Goal: Task Accomplishment & Management: Use online tool/utility

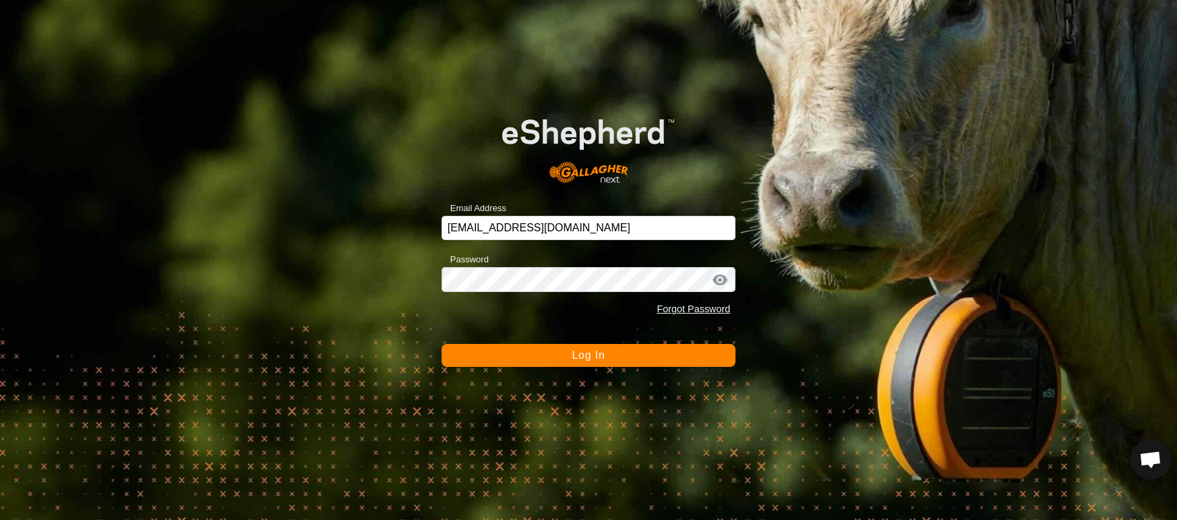
scroll to position [3276, 0]
click at [544, 357] on button "Log In" at bounding box center [589, 355] width 295 height 23
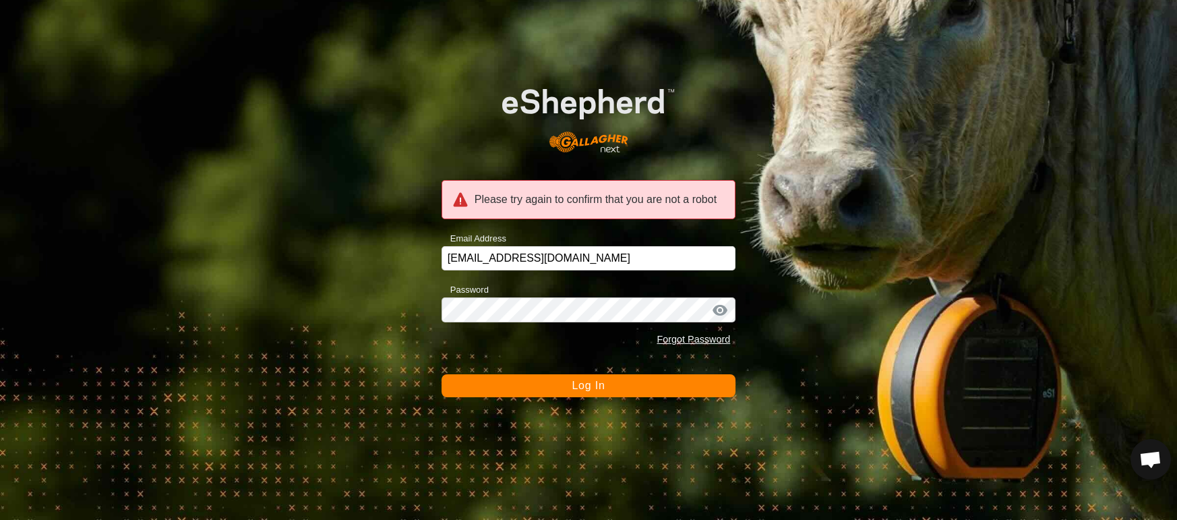
click at [536, 396] on button "Log In" at bounding box center [589, 385] width 295 height 23
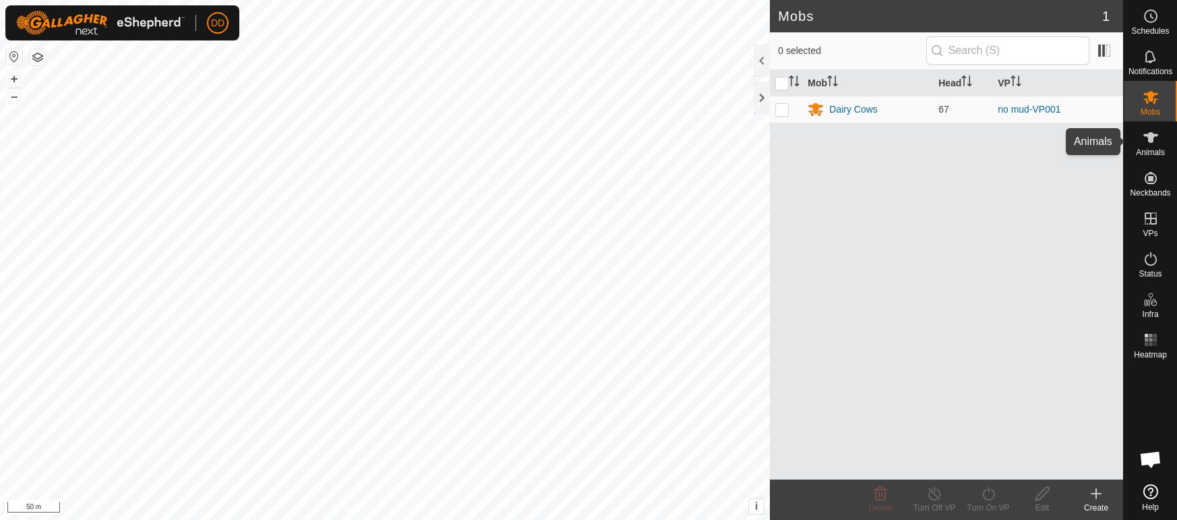
click at [1155, 145] on icon at bounding box center [1151, 137] width 16 height 16
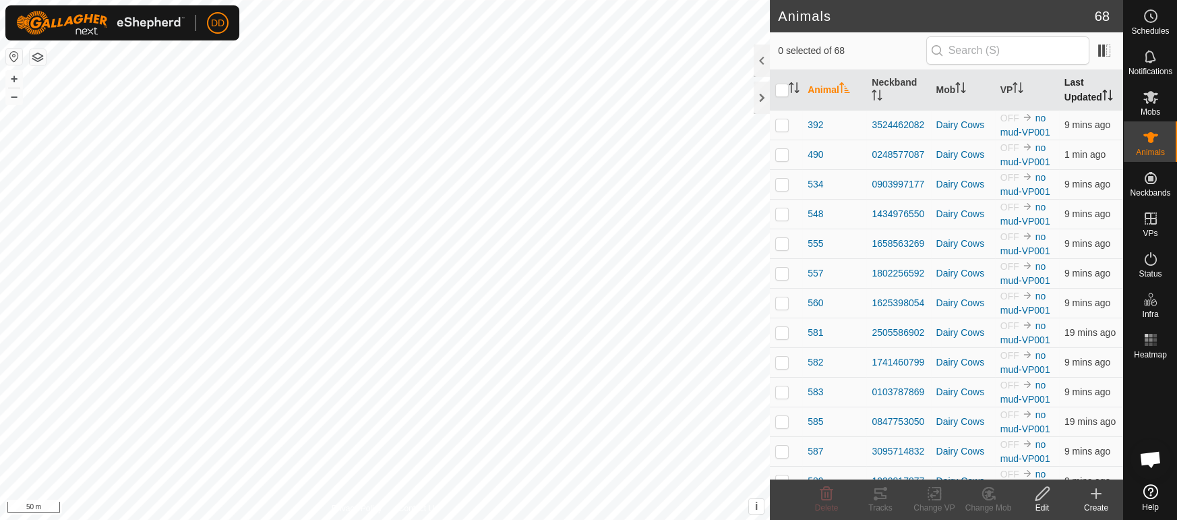
click at [1096, 78] on th "Last Updated" at bounding box center [1091, 90] width 64 height 40
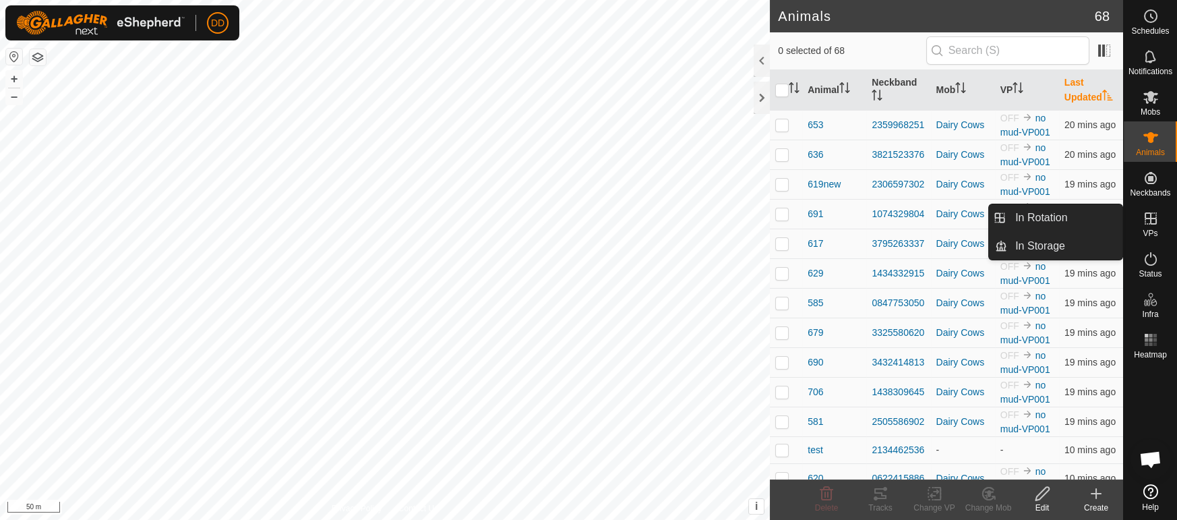
click at [1149, 221] on icon at bounding box center [1151, 218] width 16 height 16
click at [1082, 215] on link "In Rotation" at bounding box center [1065, 217] width 115 height 27
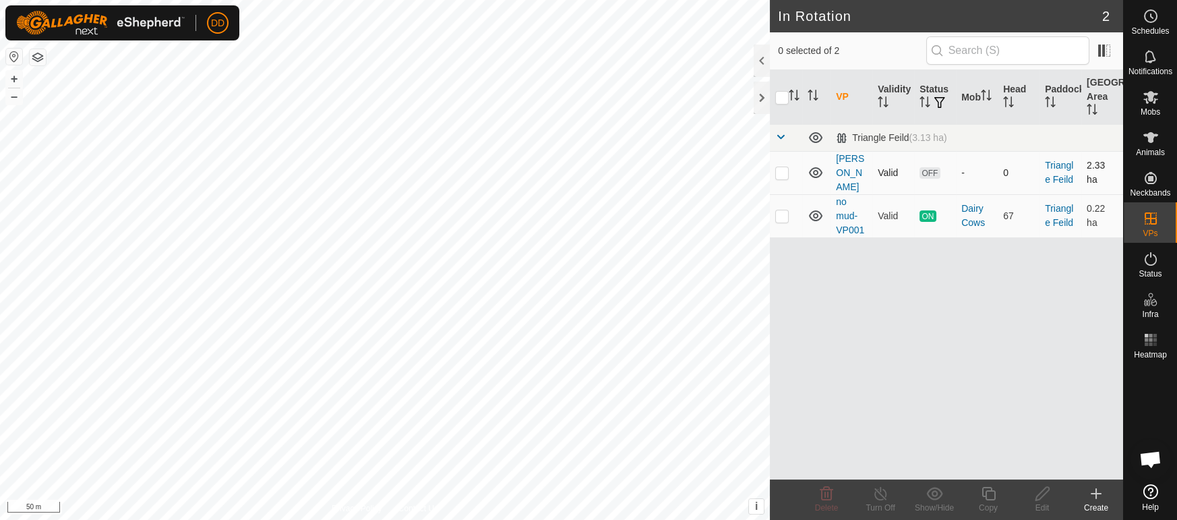
click at [785, 167] on p-checkbox at bounding box center [782, 172] width 13 height 11
click at [821, 498] on icon at bounding box center [827, 494] width 16 height 16
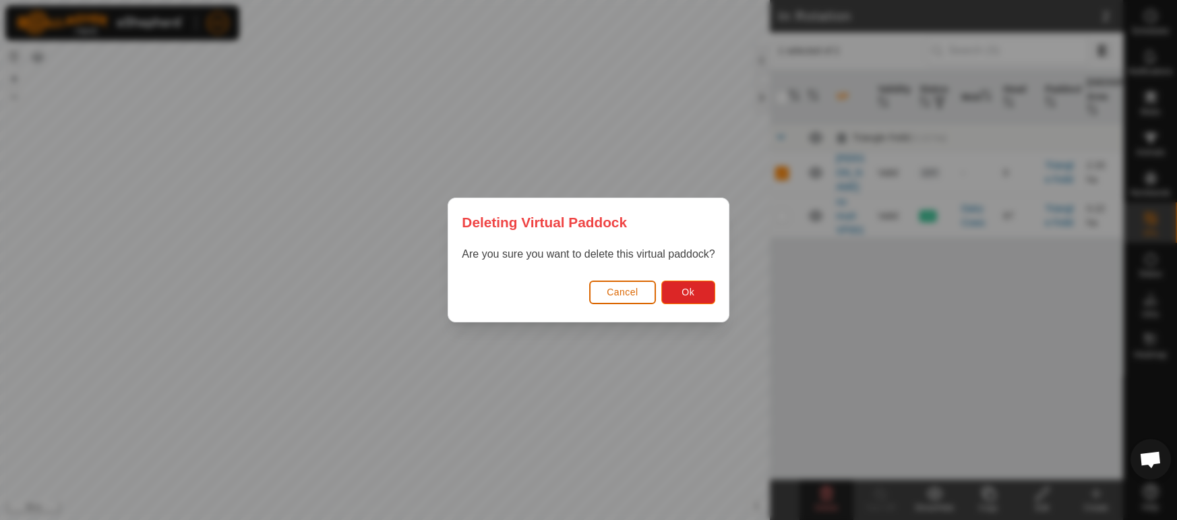
click at [635, 292] on span "Cancel" at bounding box center [623, 292] width 32 height 11
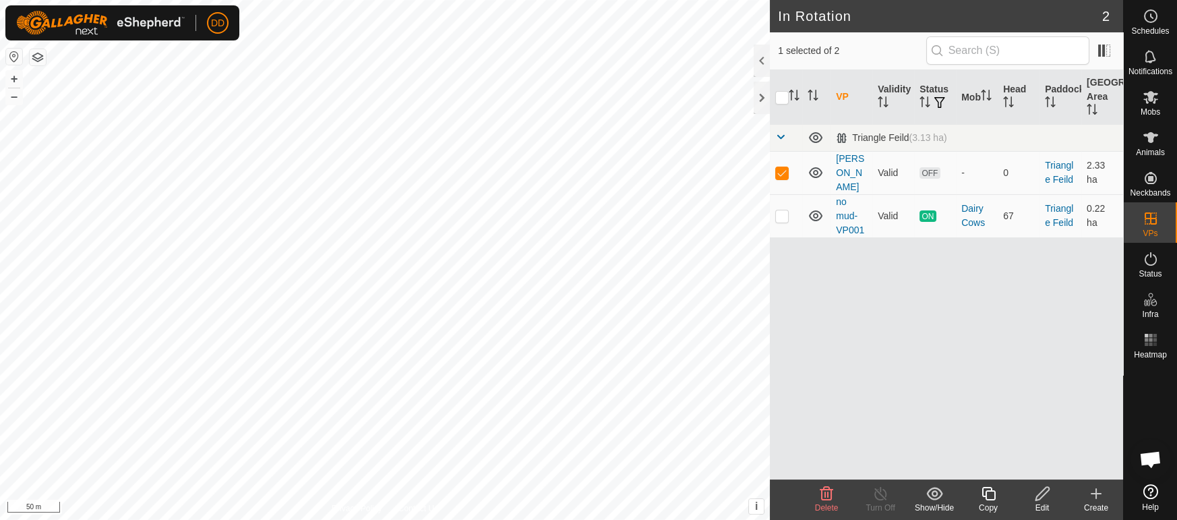
click at [933, 510] on div "Show/Hide" at bounding box center [935, 508] width 54 height 12
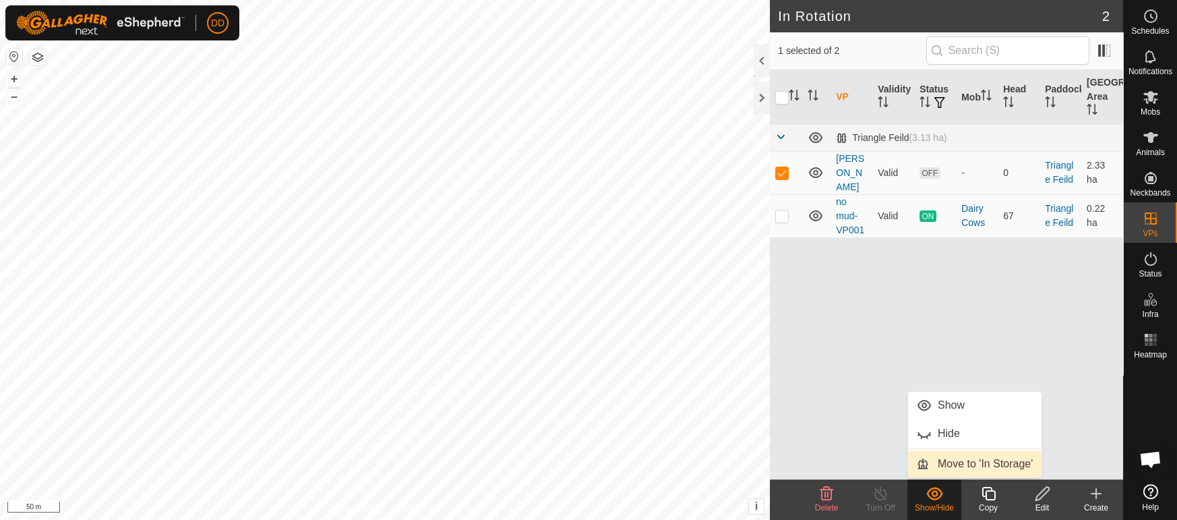
click at [942, 464] on link "Move to 'In Storage'" at bounding box center [975, 463] width 134 height 27
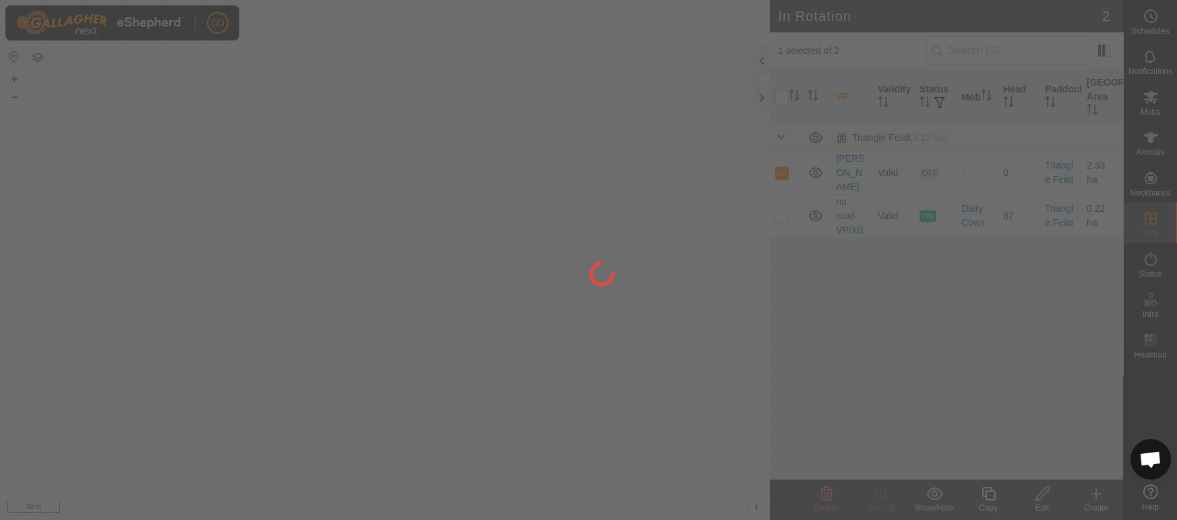
checkbox input "false"
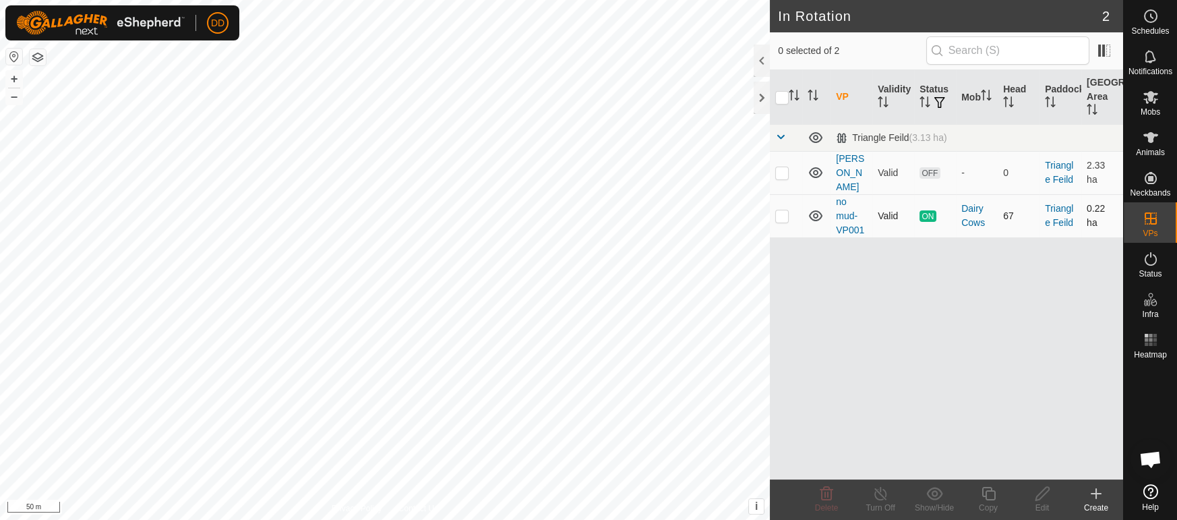
click at [786, 210] on p-checkbox at bounding box center [782, 215] width 13 height 11
checkbox input "true"
click at [984, 489] on icon at bounding box center [989, 494] width 17 height 16
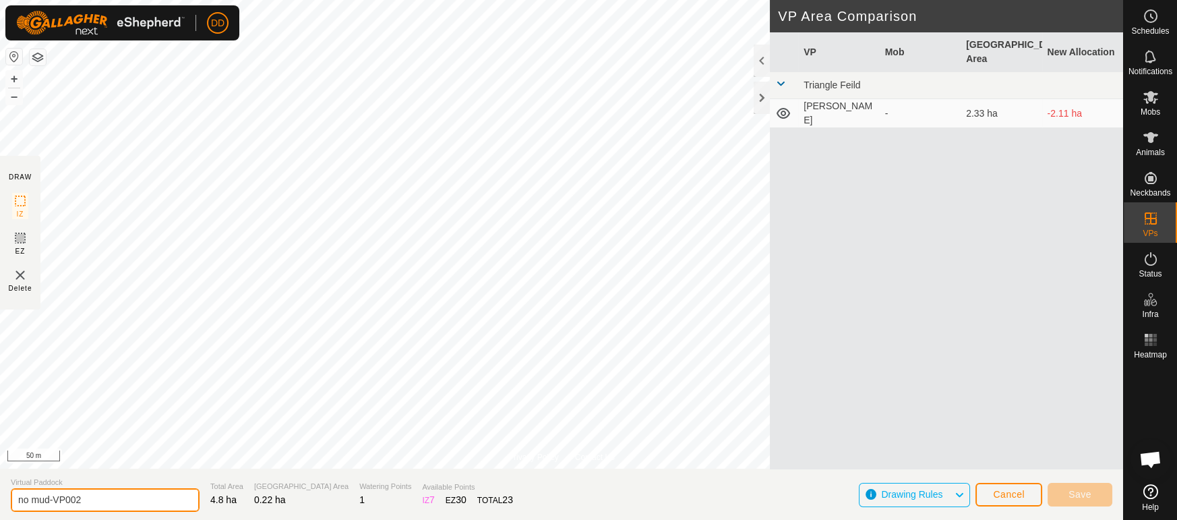
click at [111, 493] on input "no mud-VP002" at bounding box center [105, 500] width 189 height 24
click at [115, 504] on input "no mud-VP002" at bounding box center [105, 500] width 189 height 24
type input "no mud other"
click at [1081, 491] on span "Save" at bounding box center [1080, 494] width 23 height 11
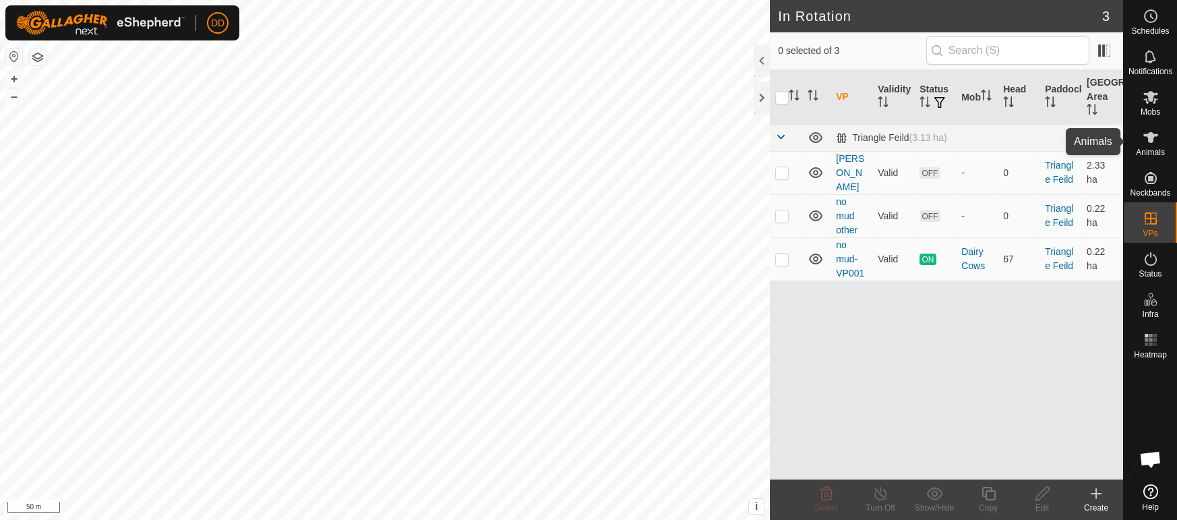
click at [1148, 136] on icon at bounding box center [1151, 137] width 15 height 11
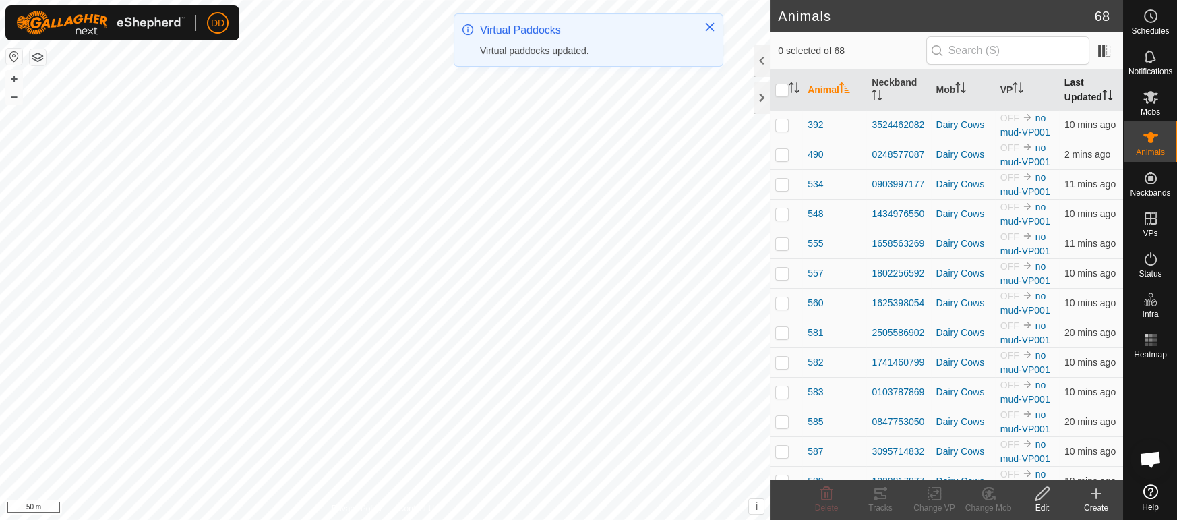
click at [1082, 95] on th "Last Updated" at bounding box center [1091, 90] width 64 height 40
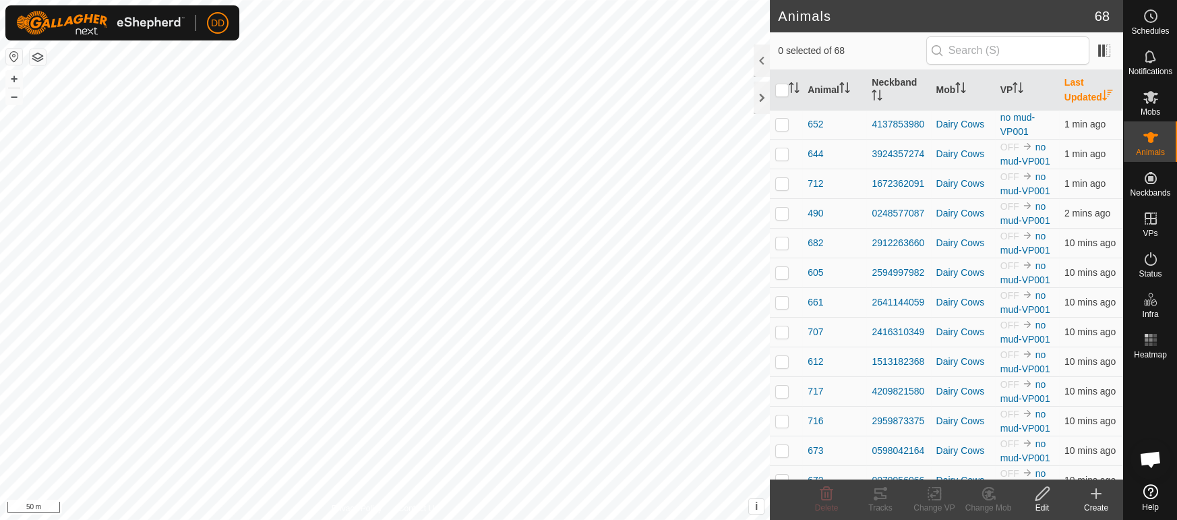
click at [1082, 95] on th "Last Updated" at bounding box center [1091, 90] width 64 height 40
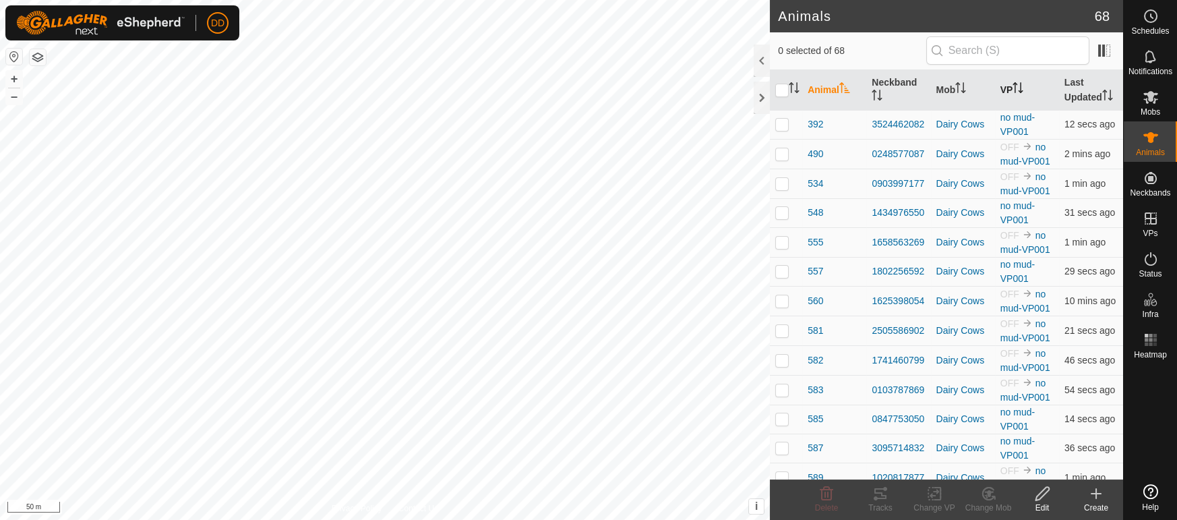
click at [1010, 92] on th "VP" at bounding box center [1027, 90] width 64 height 40
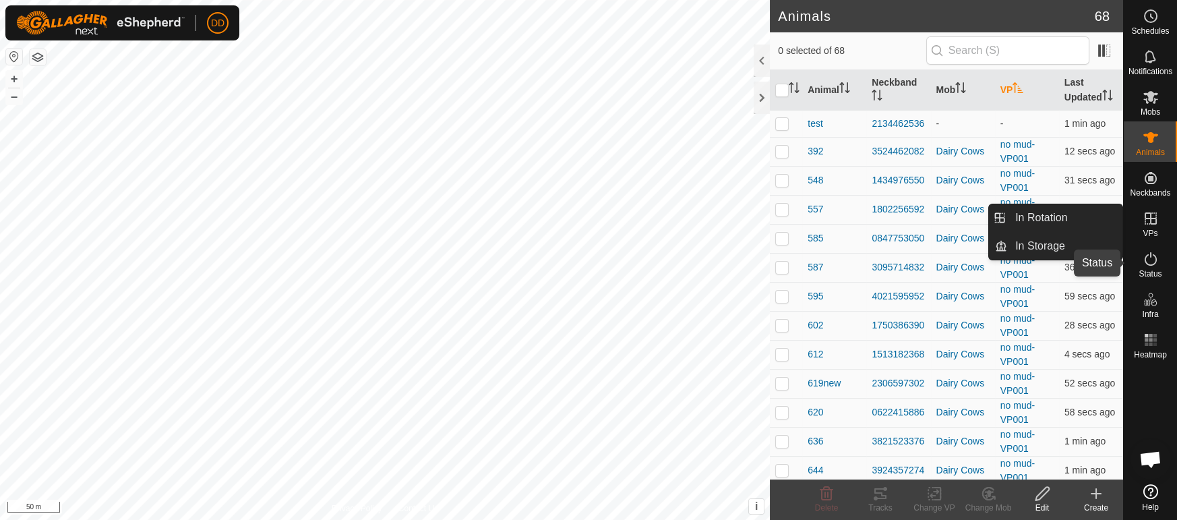
click at [1156, 265] on icon at bounding box center [1151, 259] width 16 height 16
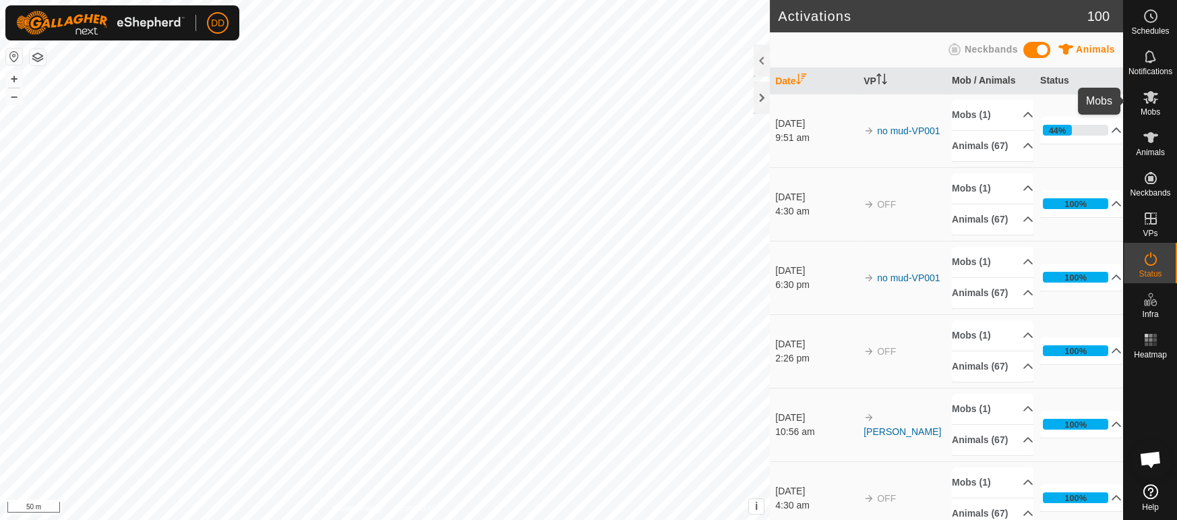
click at [1152, 106] on es-mob-svg-icon at bounding box center [1151, 97] width 24 height 22
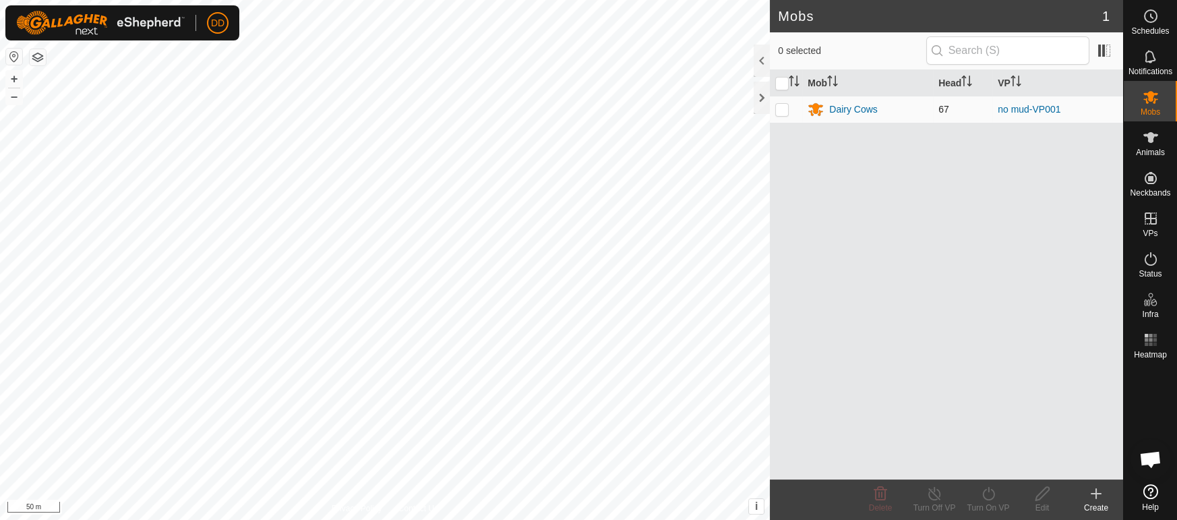
click at [784, 111] on p-checkbox at bounding box center [782, 109] width 13 height 11
checkbox input "true"
click at [992, 506] on div "Turn On VP" at bounding box center [989, 508] width 54 height 12
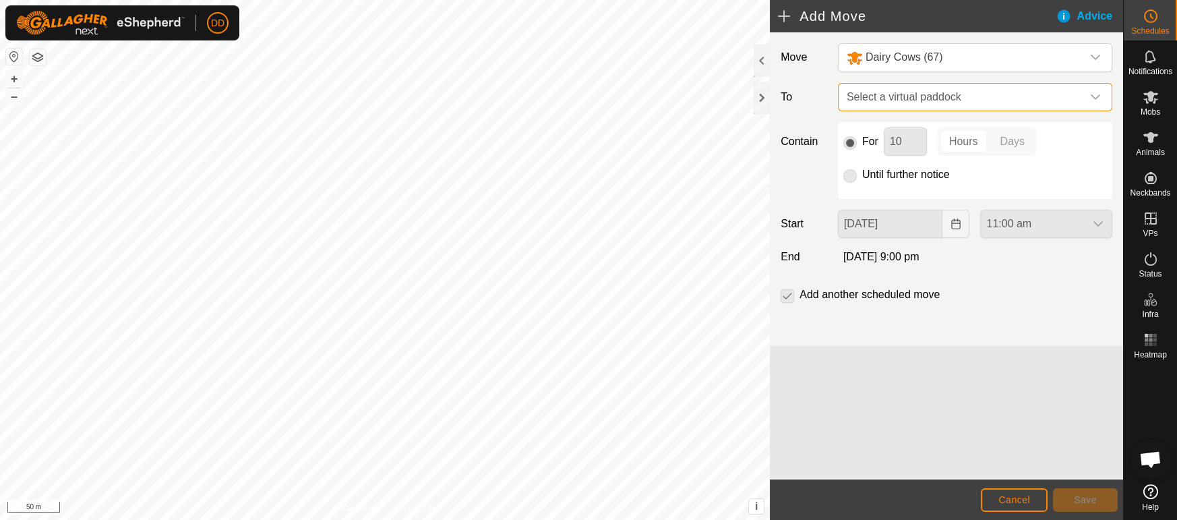
click at [910, 94] on span "Select a virtual paddock" at bounding box center [962, 97] width 241 height 27
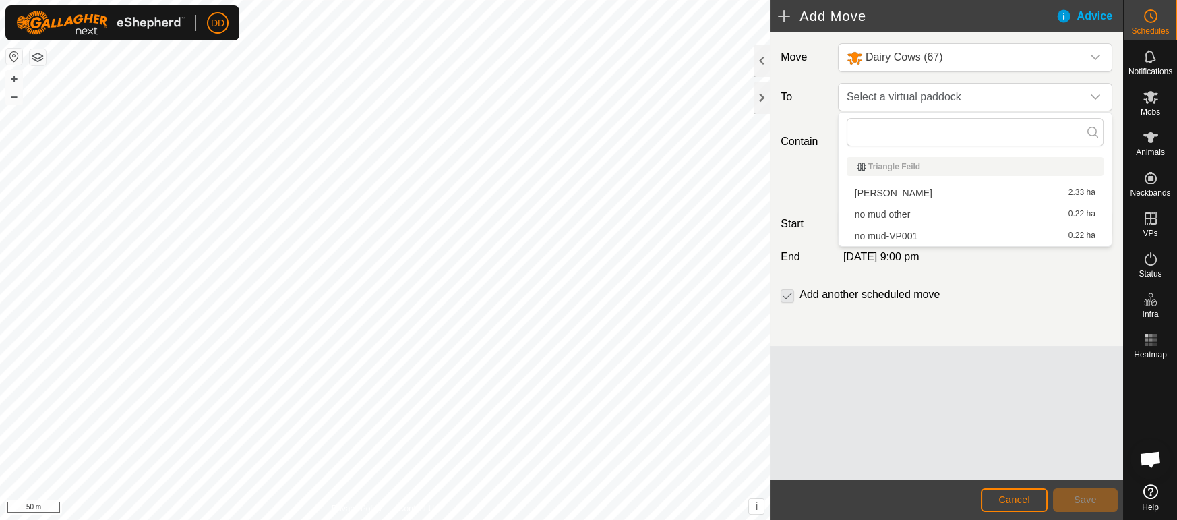
click at [916, 215] on li "no mud other 0.22 ha" at bounding box center [975, 214] width 257 height 20
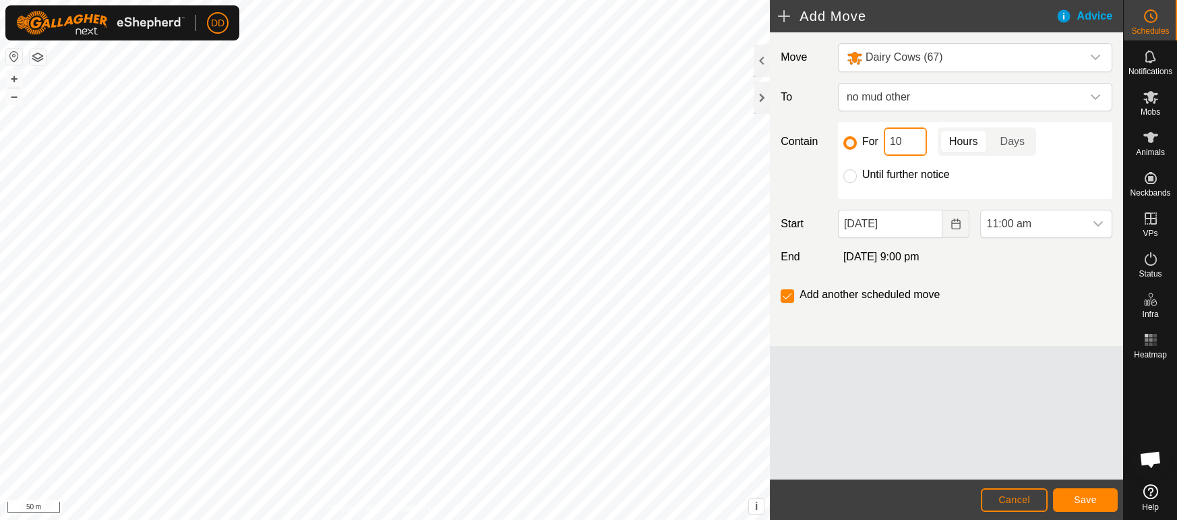
click at [910, 142] on input "10" at bounding box center [905, 141] width 43 height 28
type input "1"
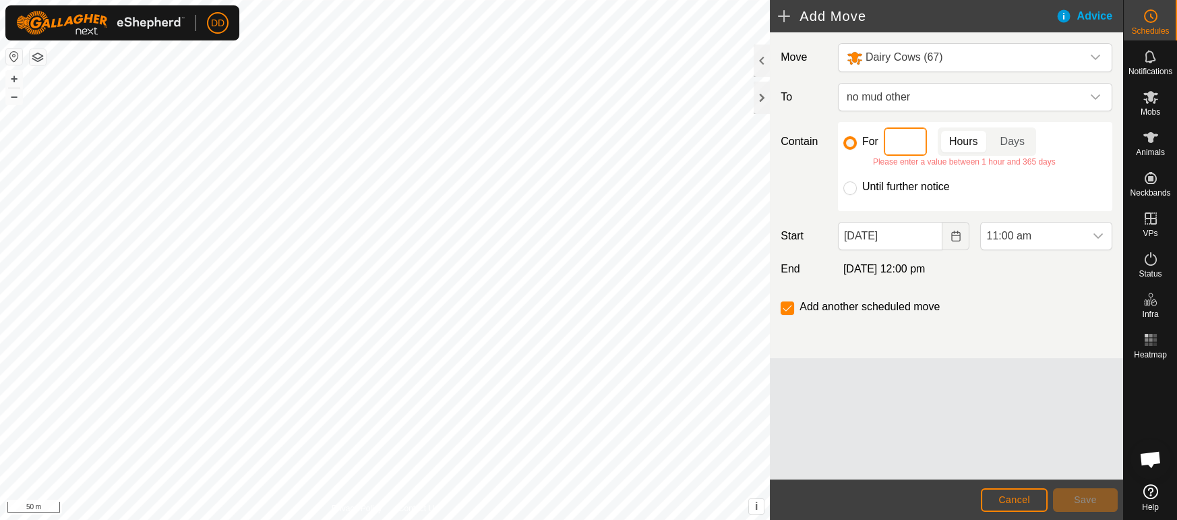
type input "2"
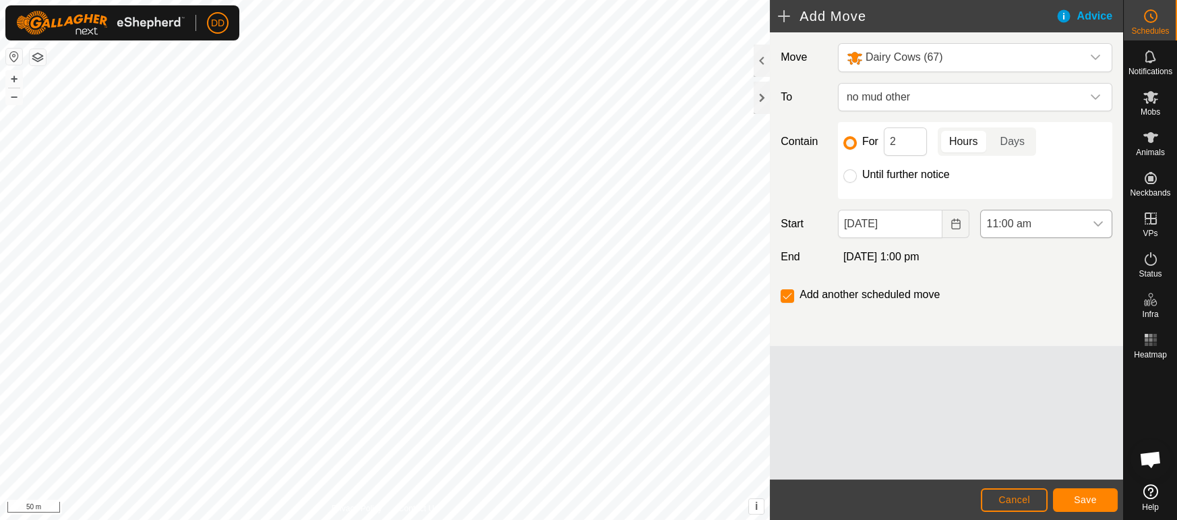
click at [1065, 218] on span "11:00 am" at bounding box center [1033, 223] width 104 height 27
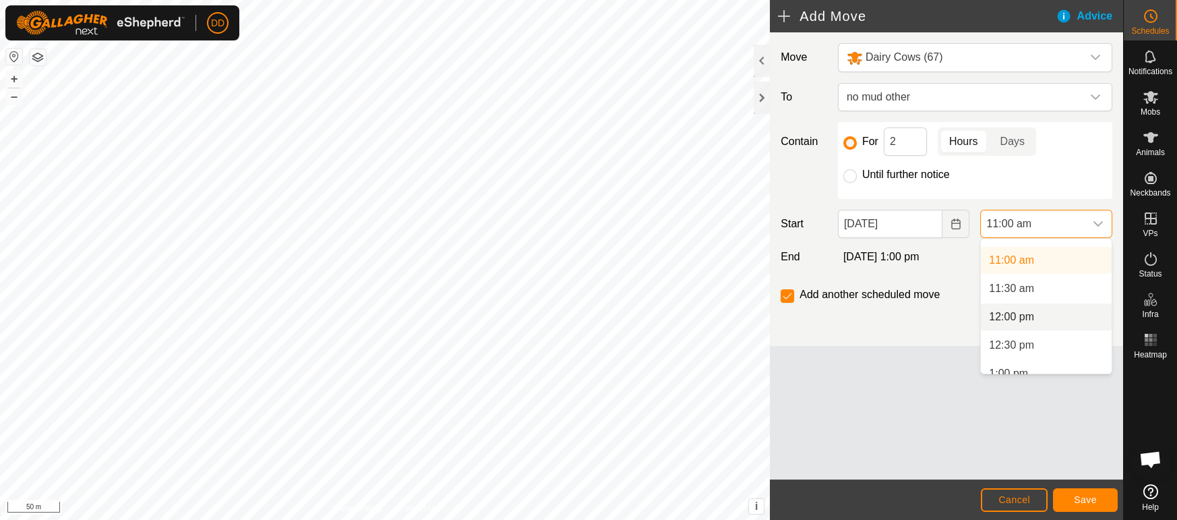
scroll to position [616, 0]
click at [1058, 339] on li "12:30 pm" at bounding box center [1046, 344] width 131 height 27
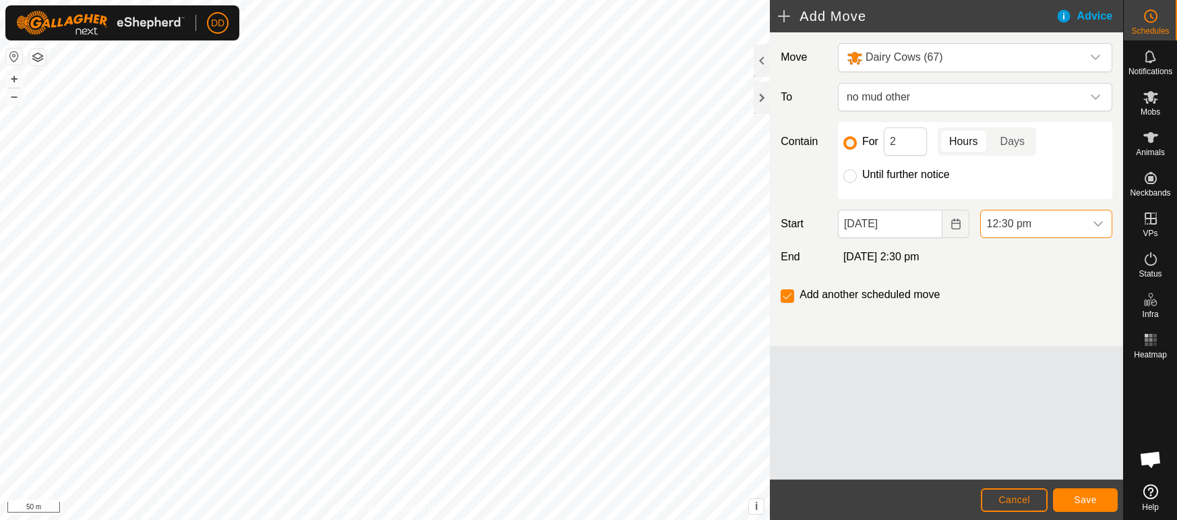
click at [1055, 218] on span "12:30 pm" at bounding box center [1033, 223] width 104 height 27
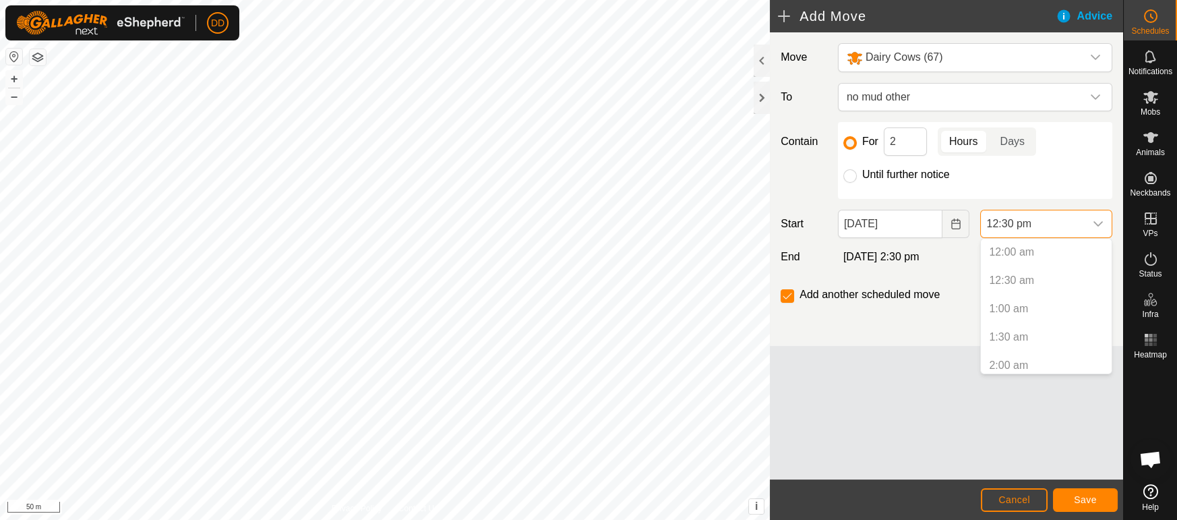
scroll to position [600, 0]
click at [1051, 299] on li "11:30 am" at bounding box center [1046, 304] width 131 height 27
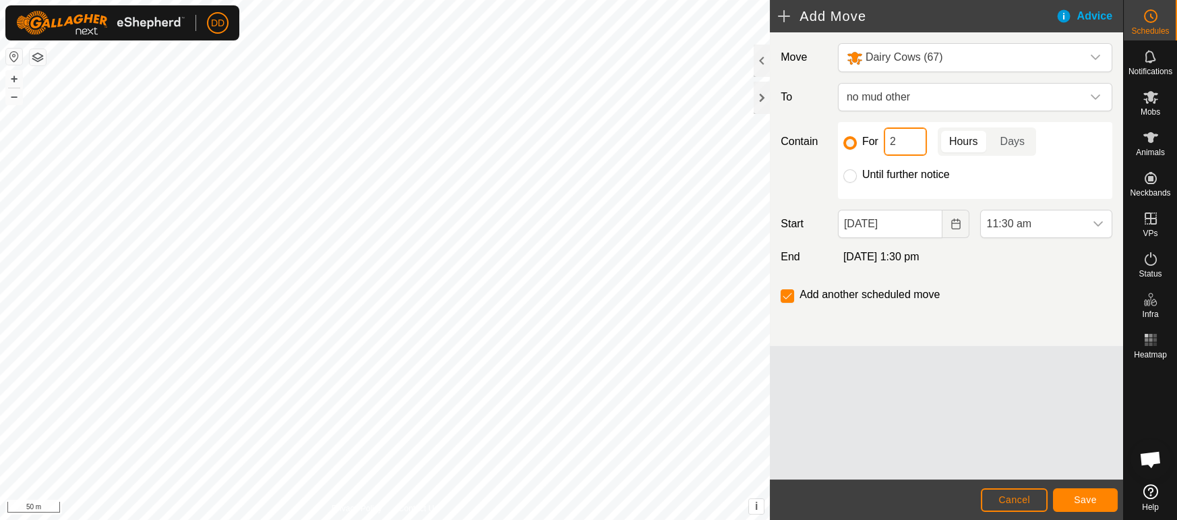
click at [912, 135] on input "2" at bounding box center [905, 141] width 43 height 28
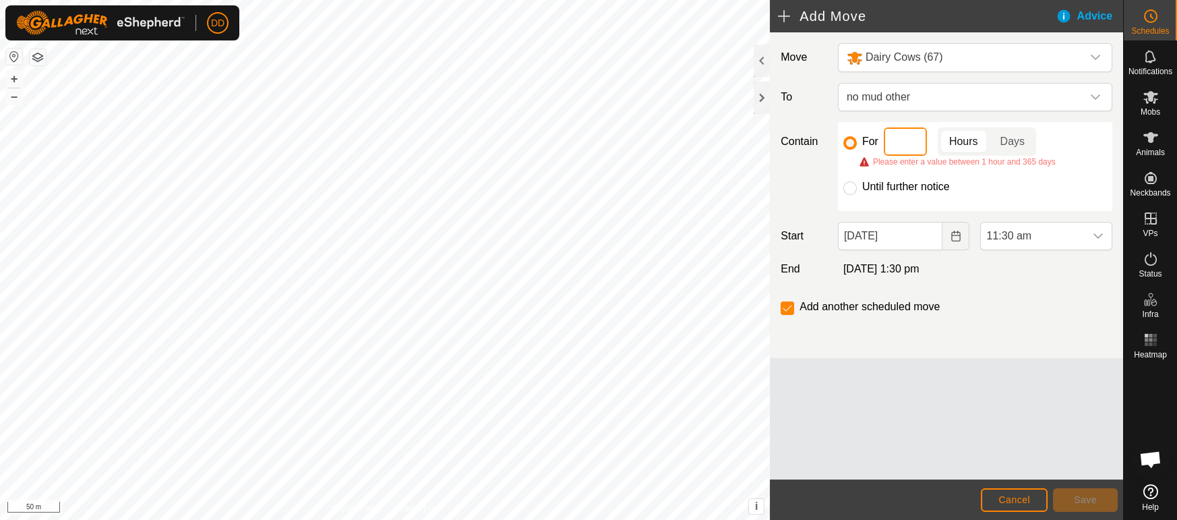
type input "3"
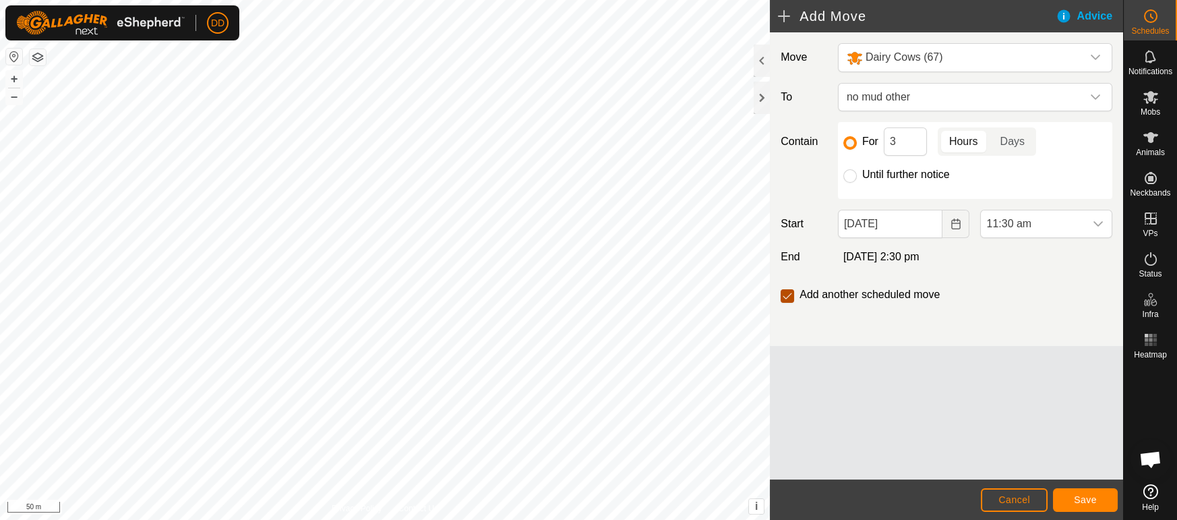
click at [788, 298] on input "checkbox" at bounding box center [787, 295] width 13 height 13
checkbox input "false"
click at [1160, 150] on span "Animals" at bounding box center [1150, 152] width 29 height 8
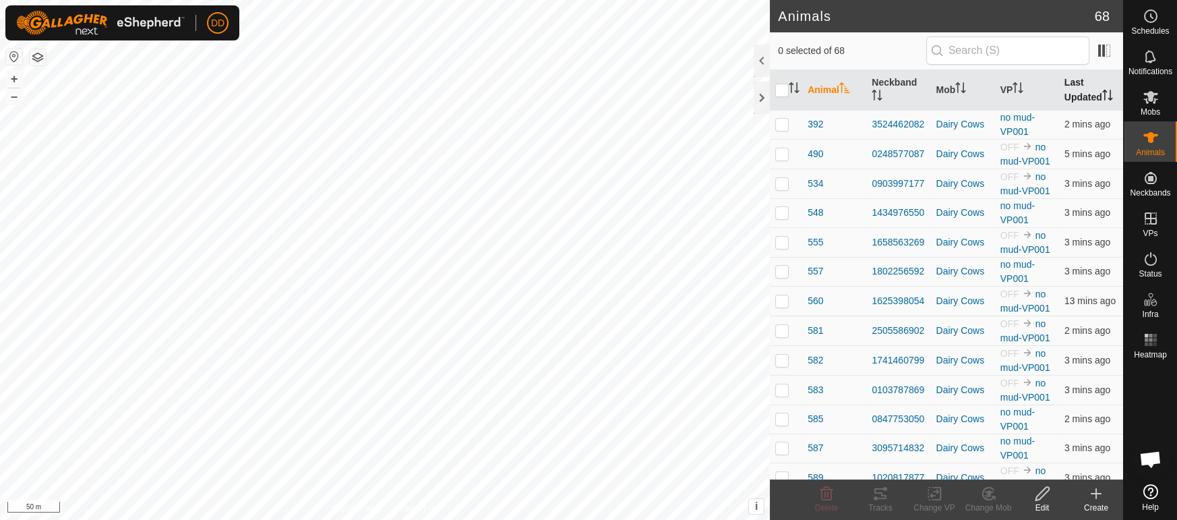
click at [1080, 96] on th "Last Updated" at bounding box center [1091, 90] width 64 height 40
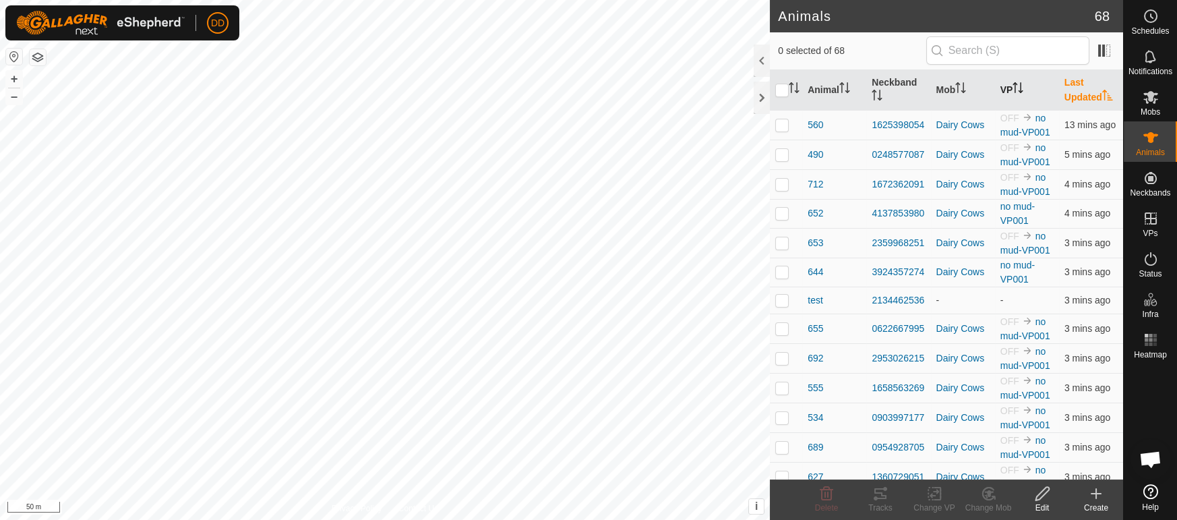
click at [1028, 96] on th "VP" at bounding box center [1027, 90] width 64 height 40
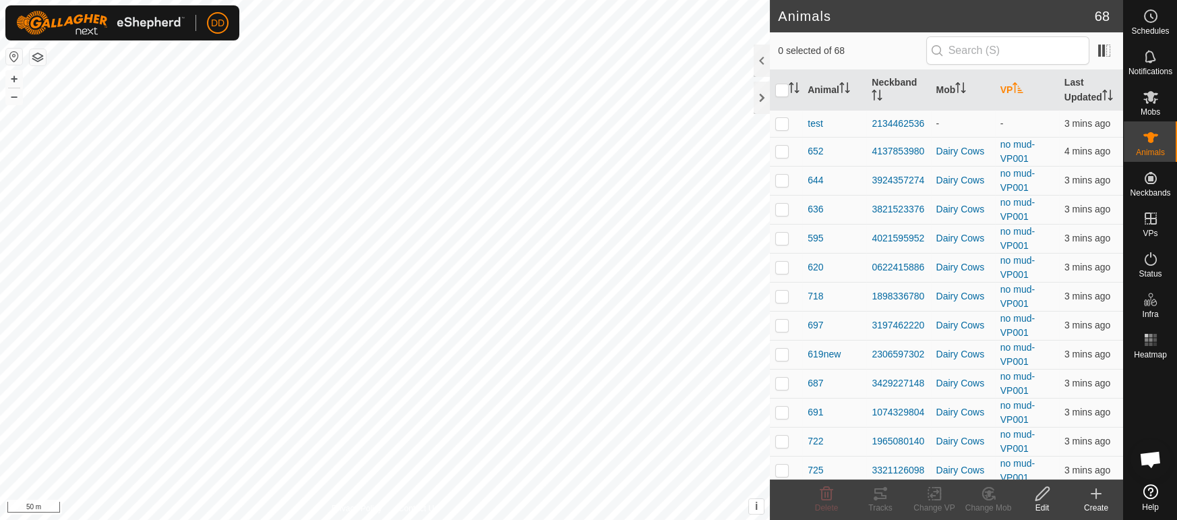
click at [1028, 96] on th "VP" at bounding box center [1027, 90] width 64 height 40
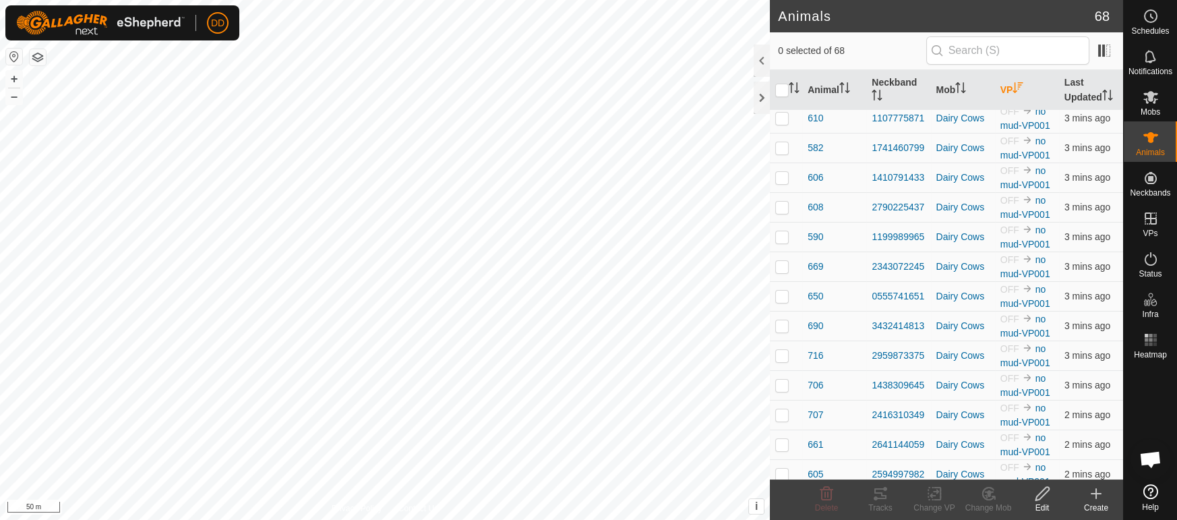
scroll to position [834, 0]
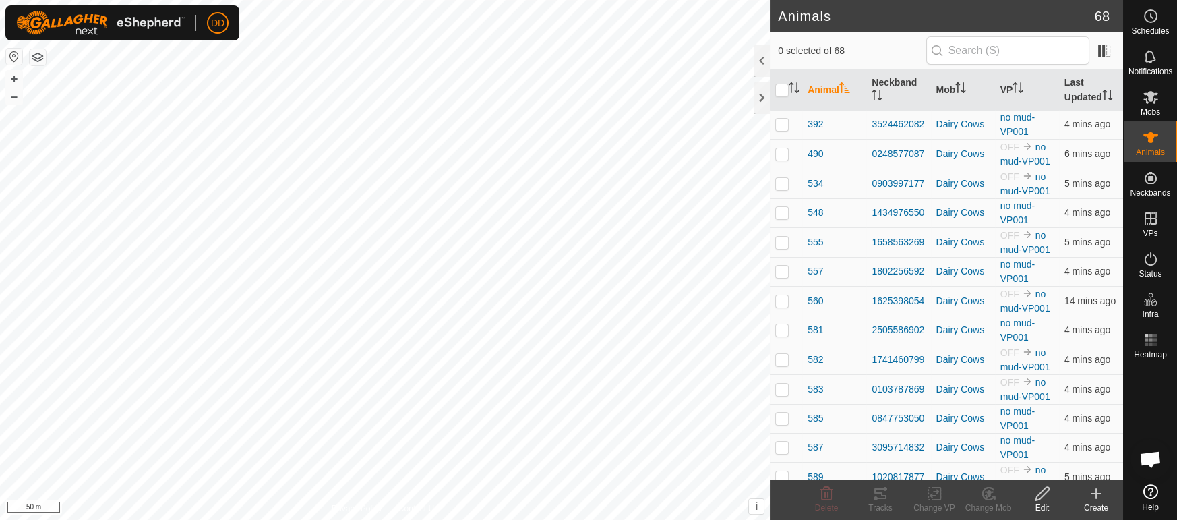
scroll to position [3276, 0]
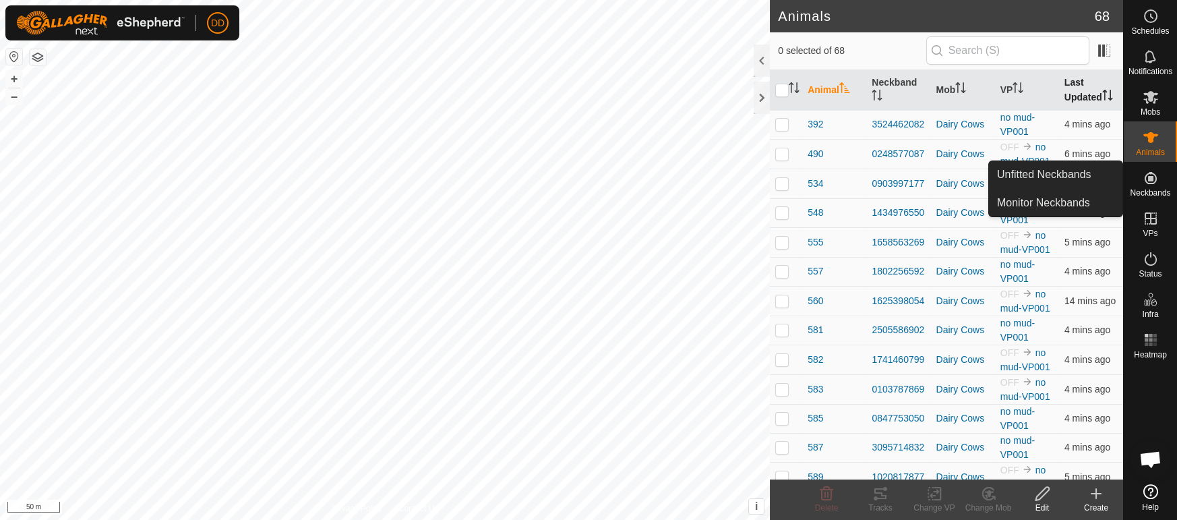
click at [1099, 88] on th "Last Updated" at bounding box center [1091, 90] width 64 height 40
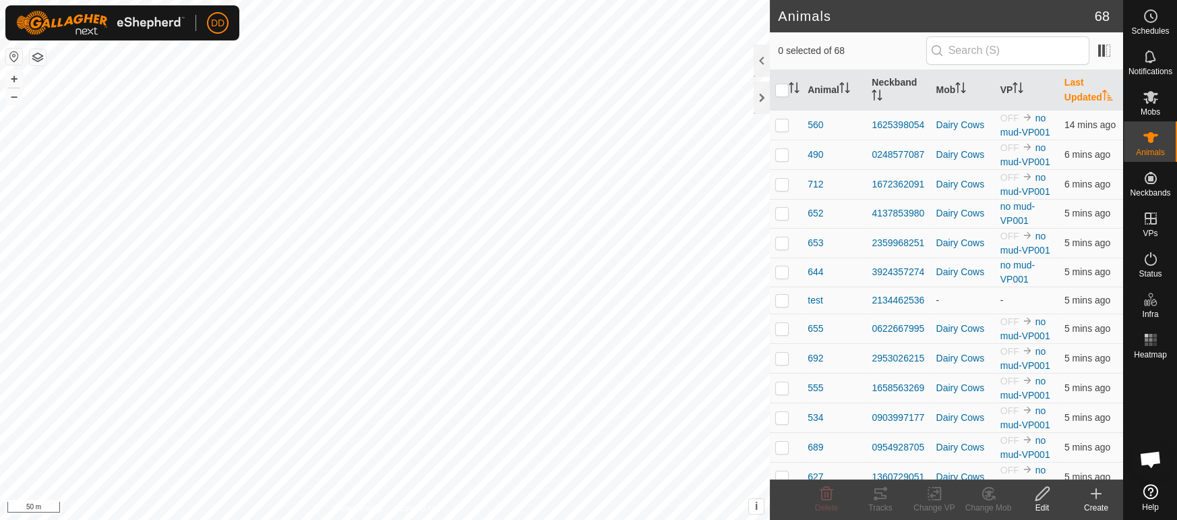
click at [1099, 88] on th "Last Updated" at bounding box center [1091, 90] width 64 height 40
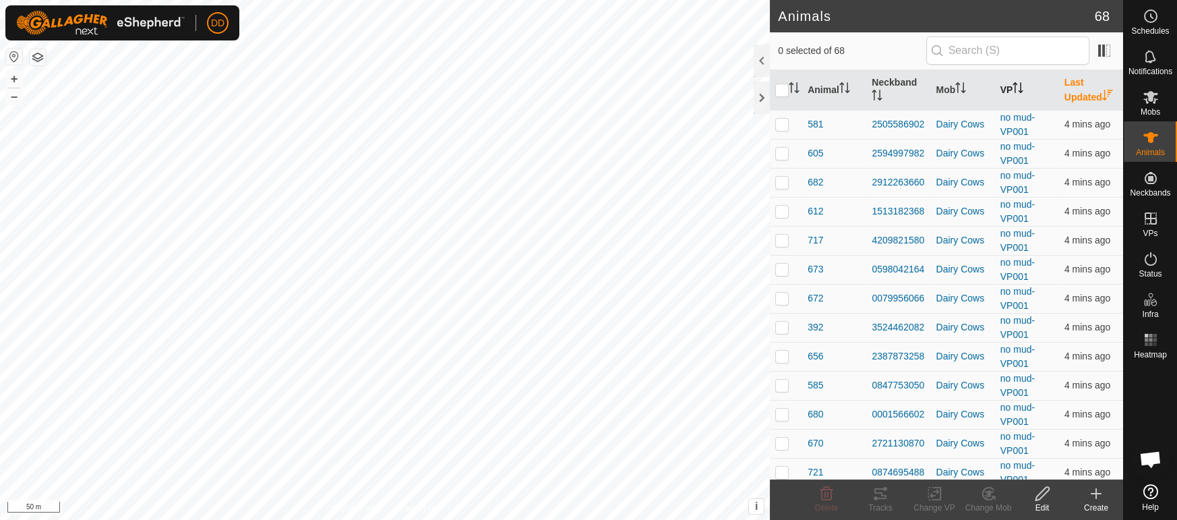
click at [1028, 94] on th "VP" at bounding box center [1027, 90] width 64 height 40
click at [1024, 86] on icon "Activate to sort" at bounding box center [1018, 87] width 11 height 11
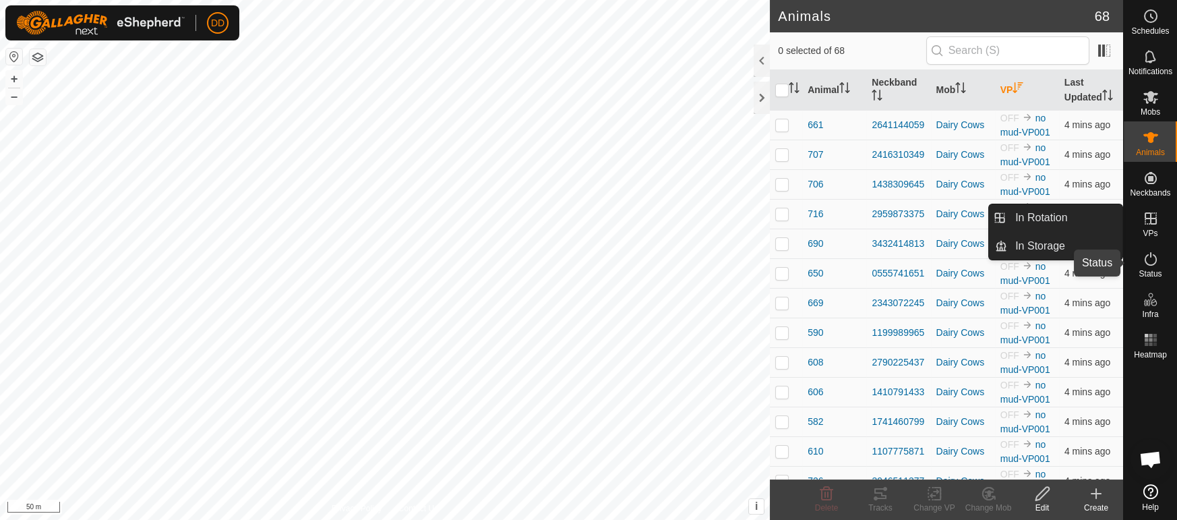
click at [1155, 266] on icon at bounding box center [1151, 259] width 16 height 16
